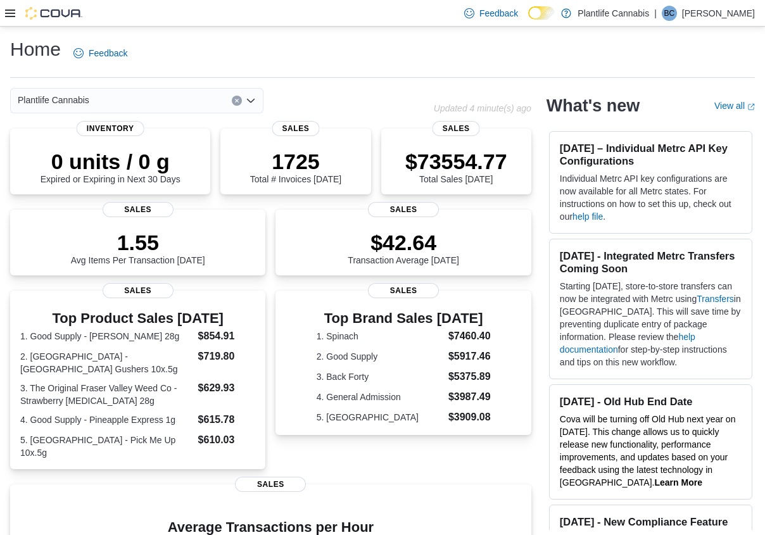
click at [11, 15] on icon at bounding box center [10, 13] width 10 height 10
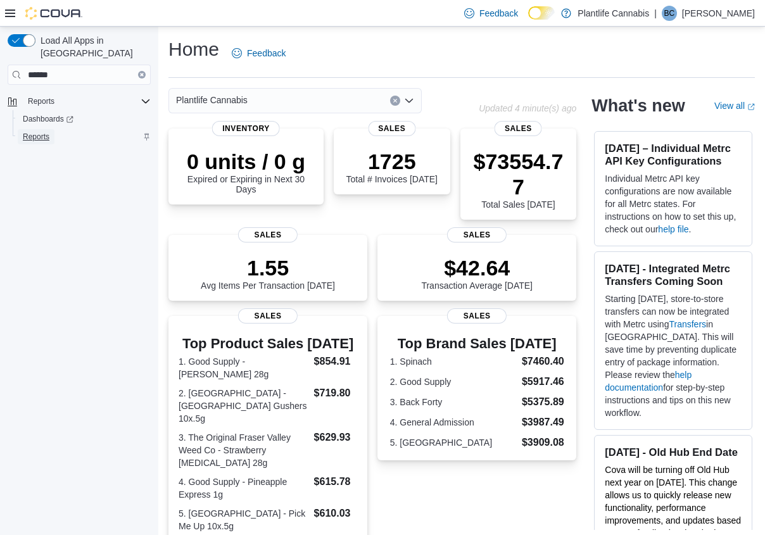
click at [39, 132] on span "Reports" at bounding box center [36, 137] width 27 height 10
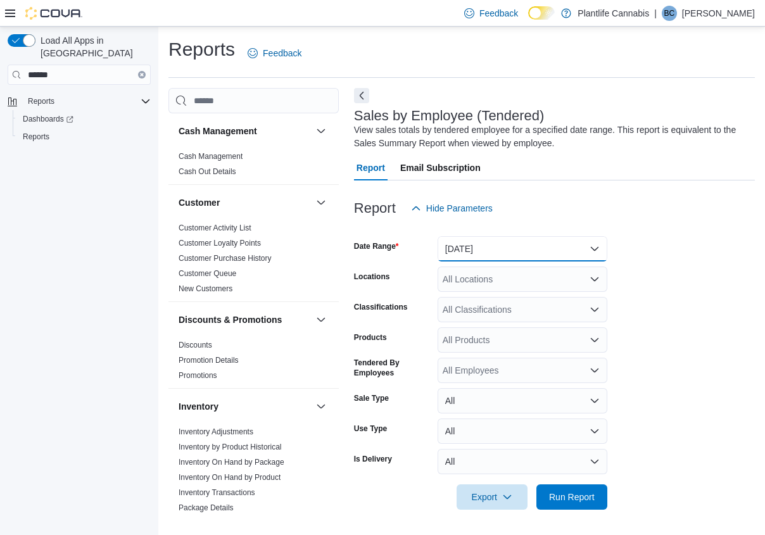
click at [510, 251] on button "[DATE]" at bounding box center [522, 248] width 170 height 25
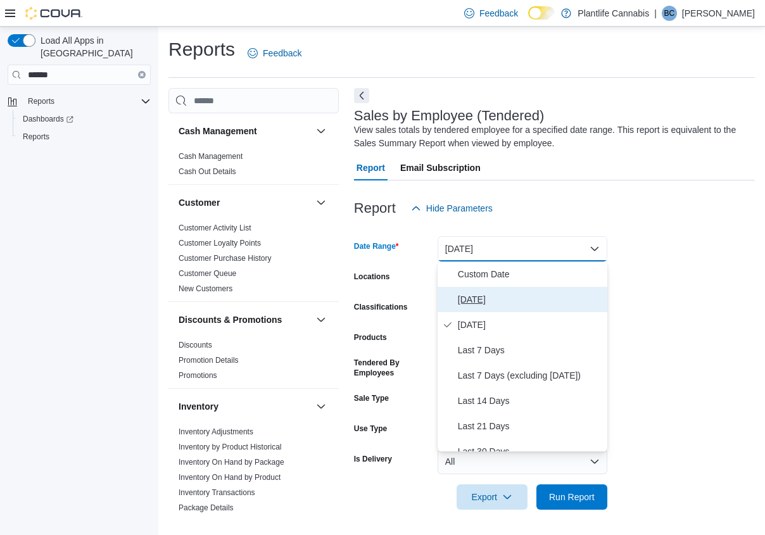
click at [491, 303] on span "[DATE]" at bounding box center [530, 299] width 144 height 15
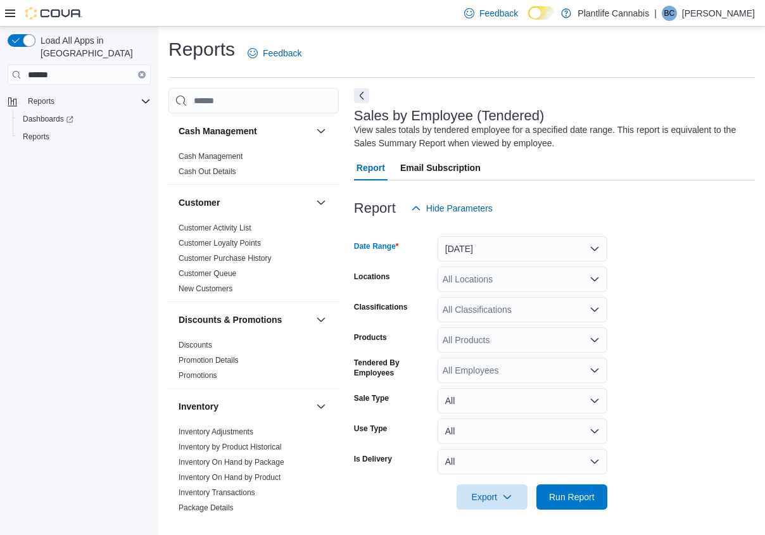
drag, startPoint x: 486, startPoint y: 313, endPoint x: 480, endPoint y: 300, distance: 13.9
click at [486, 313] on div "All Classifications" at bounding box center [522, 309] width 170 height 25
click at [476, 280] on div "All Locations" at bounding box center [522, 279] width 170 height 25
type input "***"
click at [533, 301] on span "Edmonton - Sunwapta" at bounding box center [515, 300] width 88 height 13
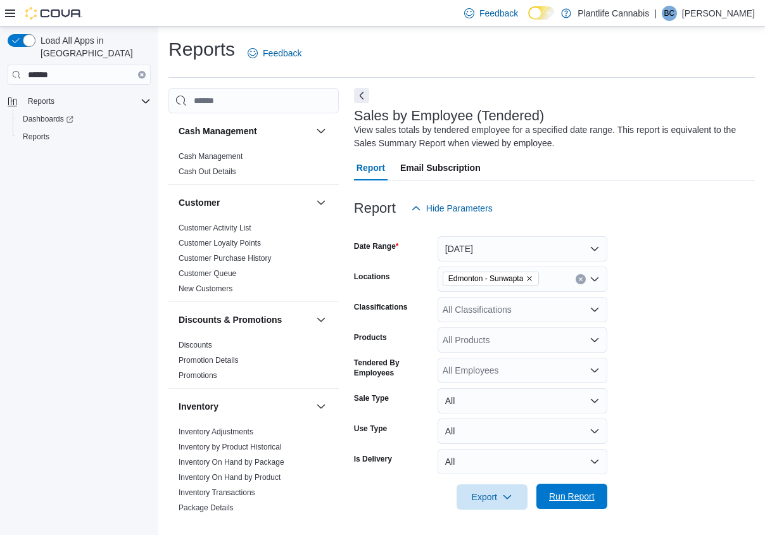
drag, startPoint x: 554, startPoint y: 494, endPoint x: 582, endPoint y: 483, distance: 29.9
click at [554, 494] on span "Run Report" at bounding box center [572, 496] width 46 height 13
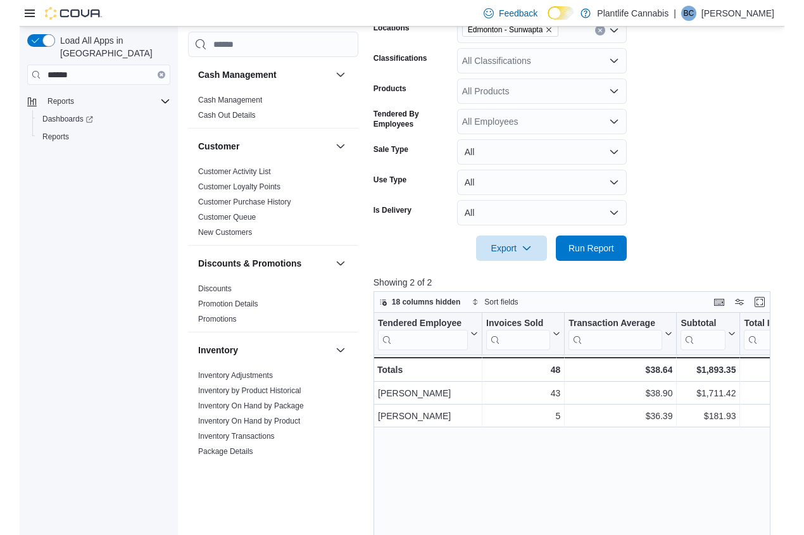
scroll to position [262, 0]
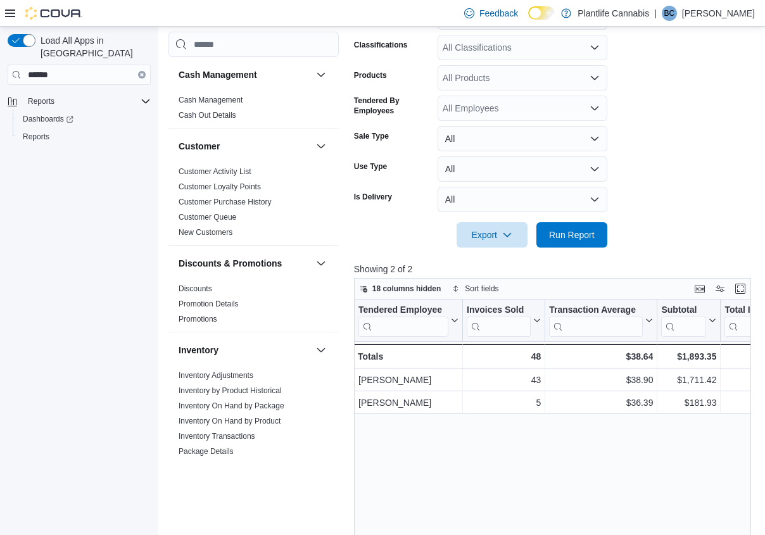
click at [15, 11] on icon at bounding box center [10, 13] width 10 height 10
